Goal: Task Accomplishment & Management: Manage account settings

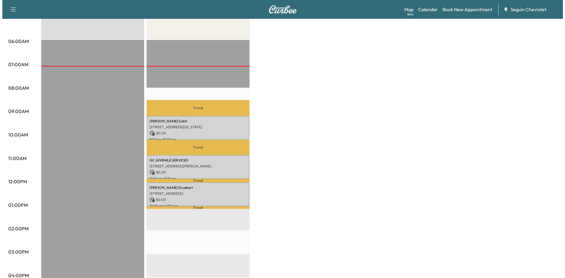
scroll to position [98, 0]
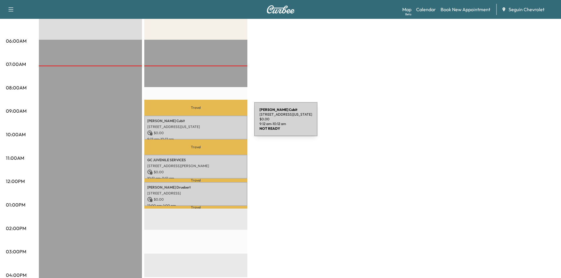
click at [210, 123] on div "[PERSON_NAME] [STREET_ADDRESS][US_STATE] $ 0.00 9:12 am - 10:12 am" at bounding box center [195, 128] width 103 height 24
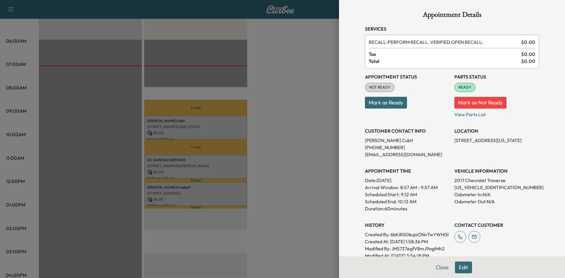
scroll to position [0, 0]
click at [459, 116] on p "View Parts List" at bounding box center [497, 113] width 85 height 9
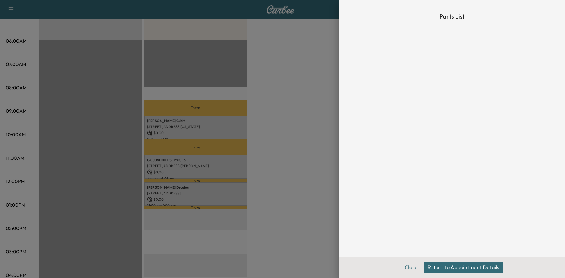
click at [432, 266] on button "Return to Appointment Details" at bounding box center [464, 268] width 80 height 12
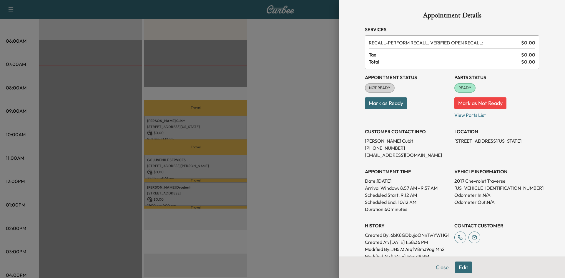
click at [375, 105] on button "Mark as Ready" at bounding box center [386, 103] width 42 height 12
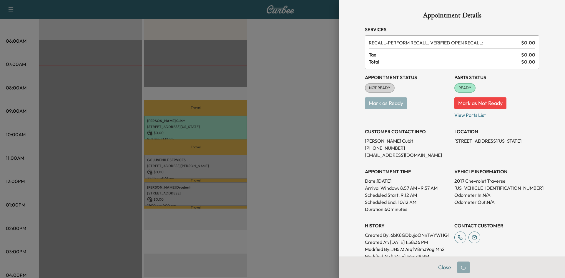
click at [326, 114] on div at bounding box center [282, 139] width 565 height 278
click at [435, 267] on button "Close" at bounding box center [445, 268] width 21 height 12
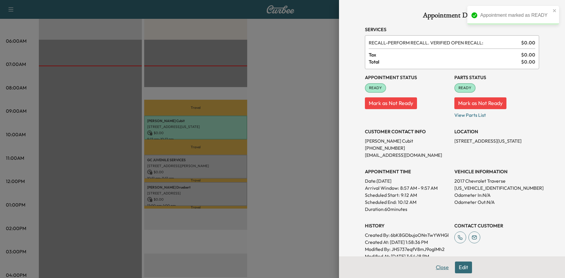
click at [439, 268] on button "Close" at bounding box center [442, 268] width 21 height 12
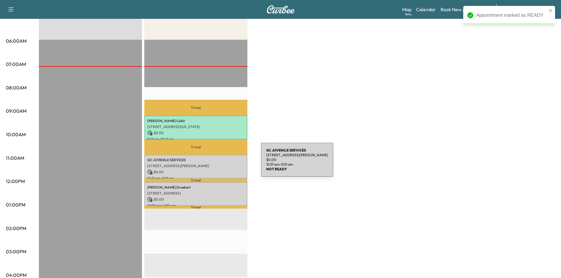
click at [217, 164] on p "[STREET_ADDRESS][PERSON_NAME]" at bounding box center [195, 166] width 97 height 5
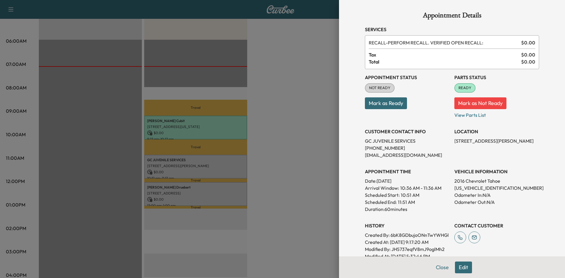
click at [382, 103] on button "Mark as Ready" at bounding box center [386, 103] width 42 height 12
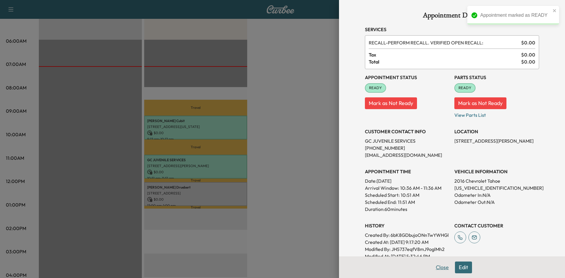
click at [443, 268] on button "Close" at bounding box center [442, 268] width 21 height 12
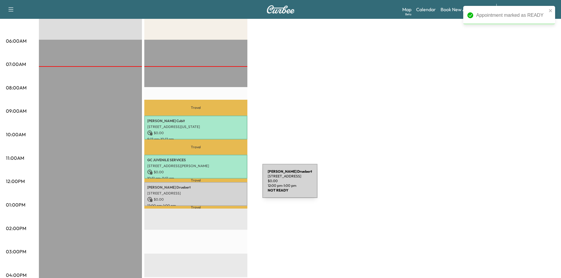
click at [218, 185] on p "[PERSON_NAME]" at bounding box center [195, 187] width 97 height 5
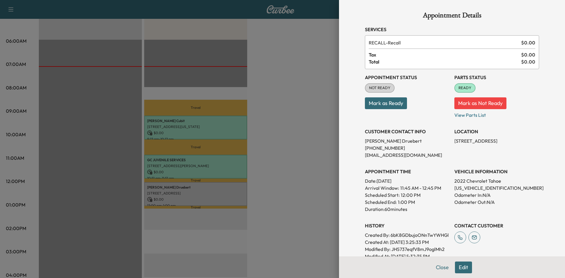
click at [373, 105] on button "Mark as Ready" at bounding box center [386, 103] width 42 height 12
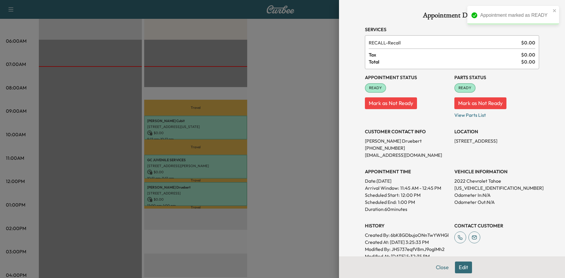
click at [302, 90] on div at bounding box center [282, 139] width 565 height 278
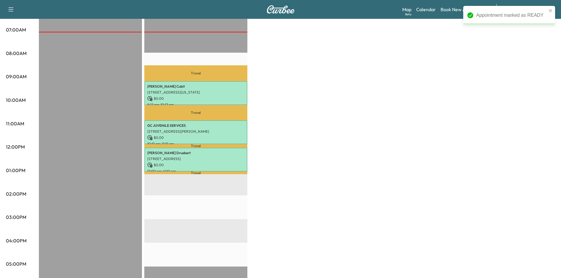
scroll to position [134, 0]
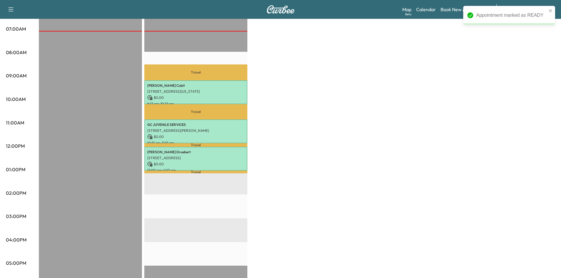
click at [197, 74] on p "Travel" at bounding box center [195, 73] width 103 height 16
click at [198, 69] on p "Travel" at bounding box center [195, 73] width 103 height 16
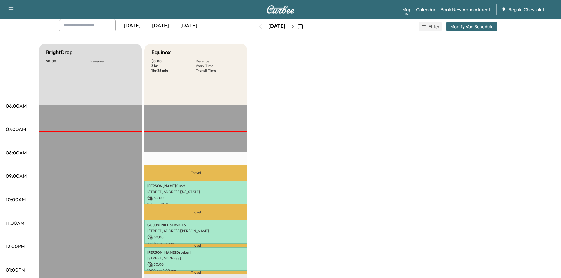
scroll to position [0, 0]
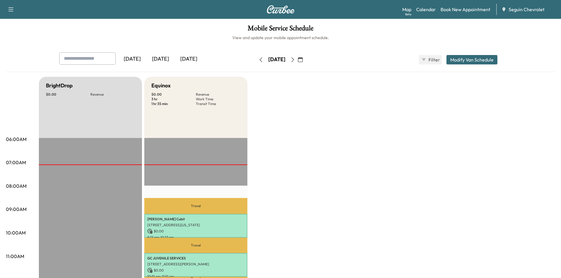
click at [298, 62] on button "button" at bounding box center [293, 59] width 10 height 9
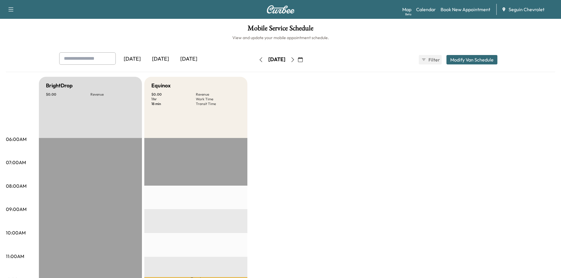
click at [298, 62] on button "button" at bounding box center [293, 59] width 10 height 9
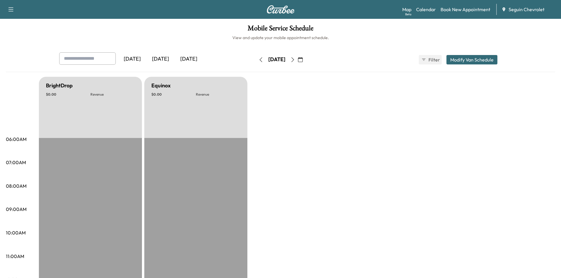
click at [256, 57] on button "button" at bounding box center [261, 59] width 10 height 9
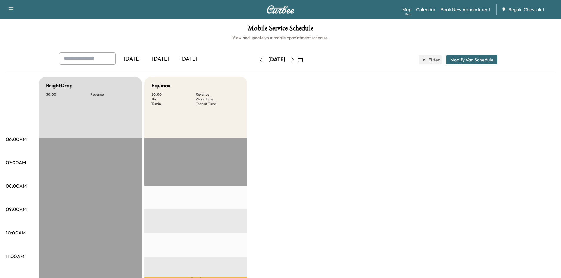
click at [256, 57] on button "button" at bounding box center [261, 59] width 10 height 9
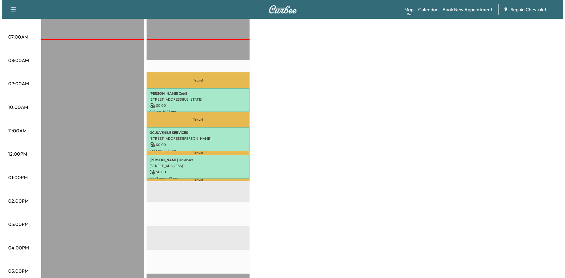
scroll to position [127, 0]
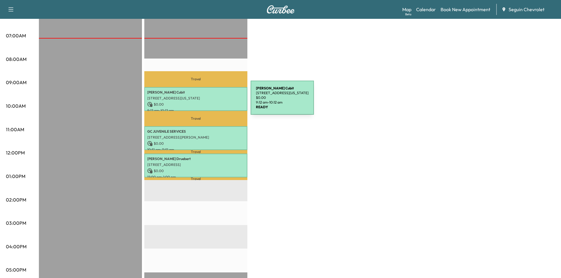
click at [206, 102] on p "$ 0.00" at bounding box center [195, 104] width 97 height 5
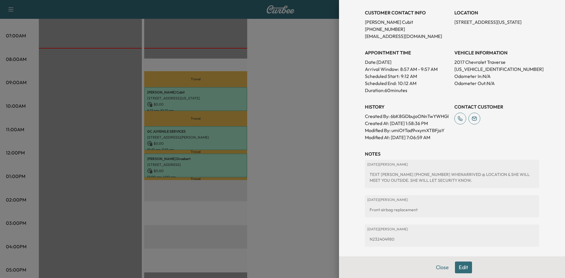
scroll to position [183, 0]
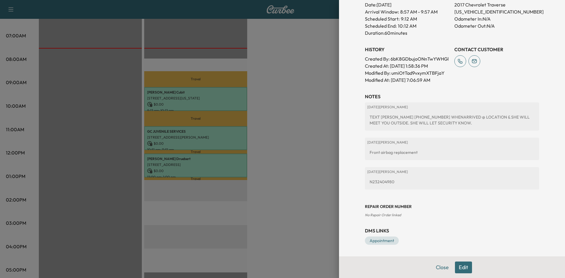
click at [383, 183] on div "N232404980" at bounding box center [453, 182] width 170 height 11
copy div "N232404980"
